Goal: Task Accomplishment & Management: Manage account settings

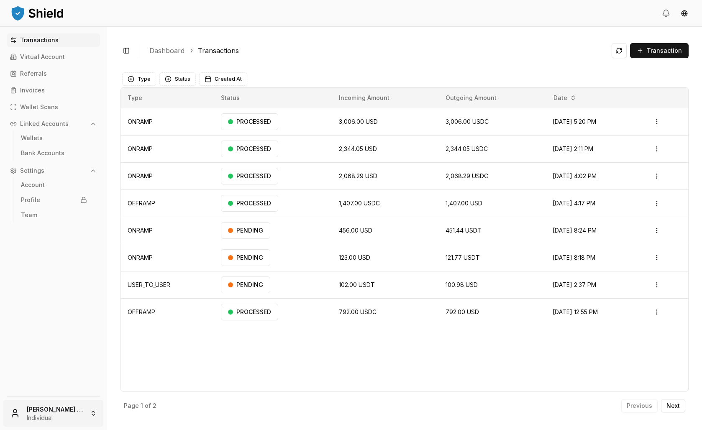
click at [63, 401] on html "Transactions Virtual Account Referrals Invoices Wallet Scans Linked Accounts Wa…" at bounding box center [351, 215] width 702 height 430
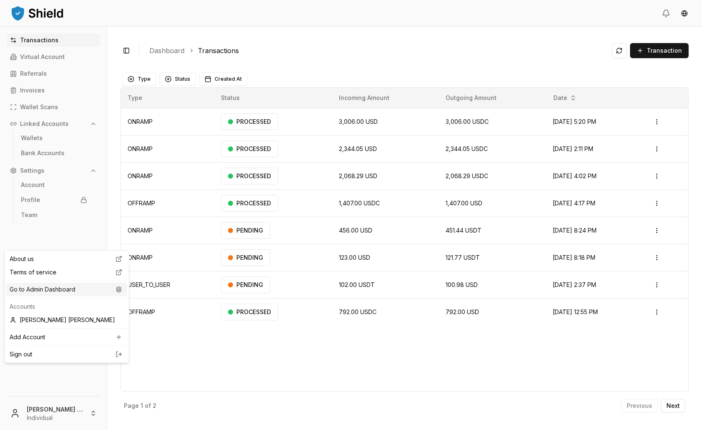
click at [51, 296] on div "Go to Admin Dashboard" at bounding box center [66, 289] width 121 height 13
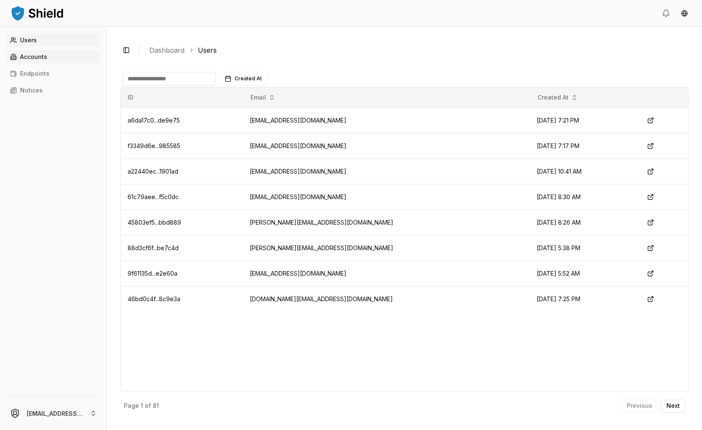
click at [64, 64] on link "Accounts" at bounding box center [53, 56] width 93 height 13
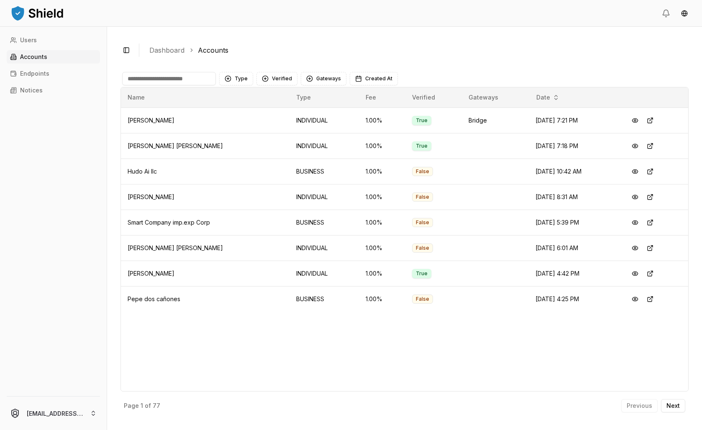
click at [184, 85] on input at bounding box center [169, 78] width 94 height 13
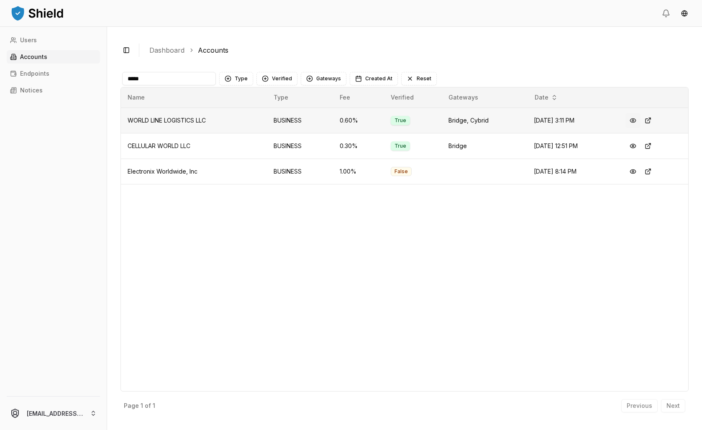
type input "*****"
click at [640, 128] on button at bounding box center [632, 120] width 15 height 15
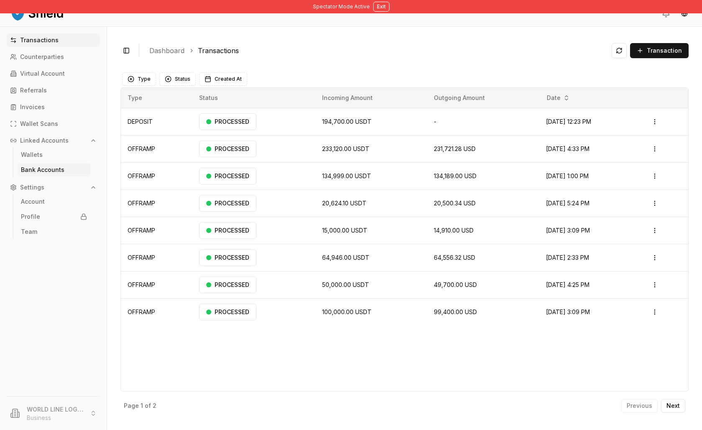
click at [64, 176] on link "Bank Accounts" at bounding box center [54, 169] width 73 height 13
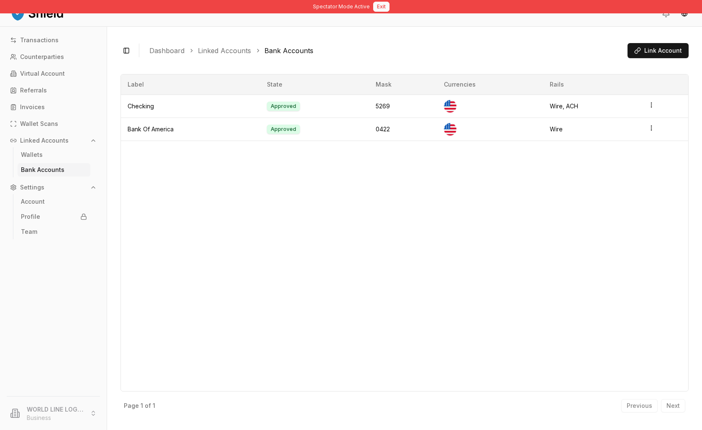
click at [389, 12] on button "Exit" at bounding box center [381, 7] width 16 height 10
